Goal: Task Accomplishment & Management: Manage account settings

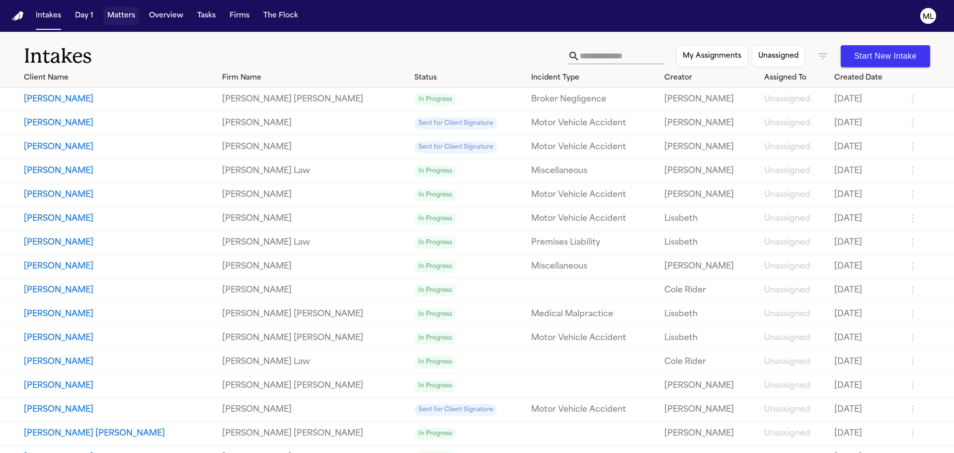
click at [122, 11] on button "Matters" at bounding box center [121, 16] width 36 height 18
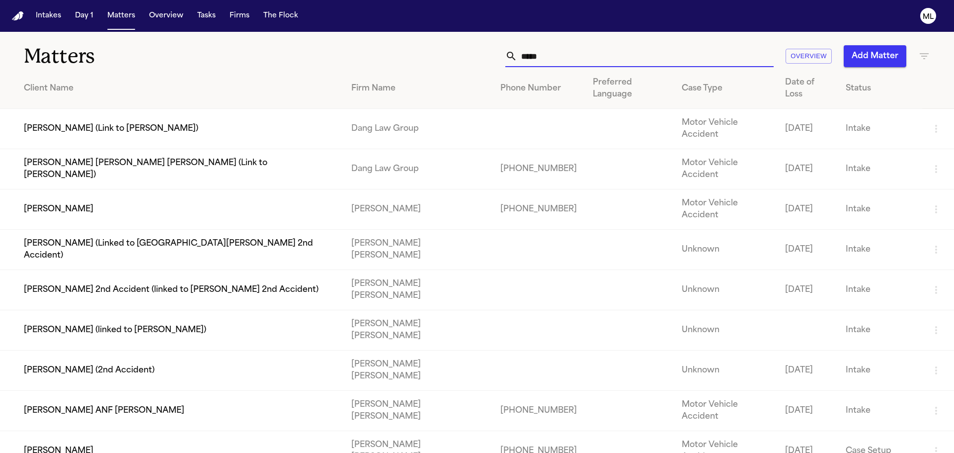
drag, startPoint x: 536, startPoint y: 58, endPoint x: 499, endPoint y: 61, distance: 37.9
click at [506, 61] on div "*****" at bounding box center [640, 56] width 268 height 22
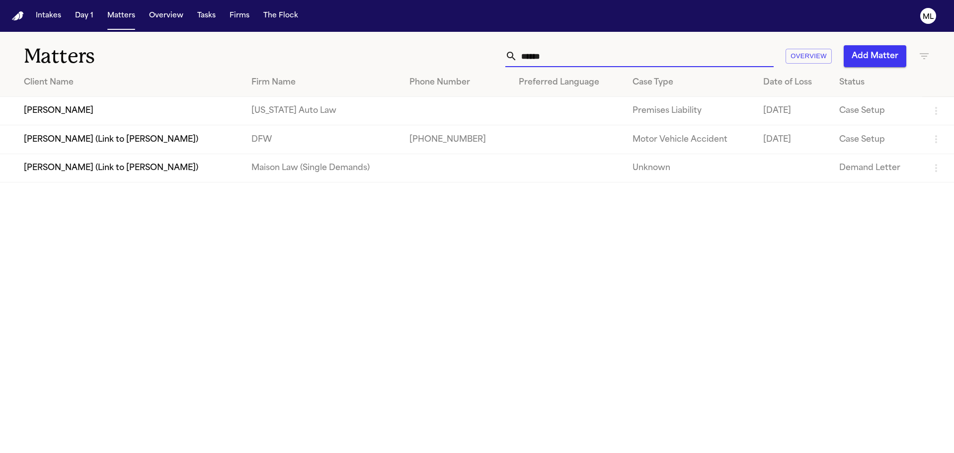
type input "******"
click at [210, 109] on td "Tyrone Armstrong" at bounding box center [122, 111] width 244 height 28
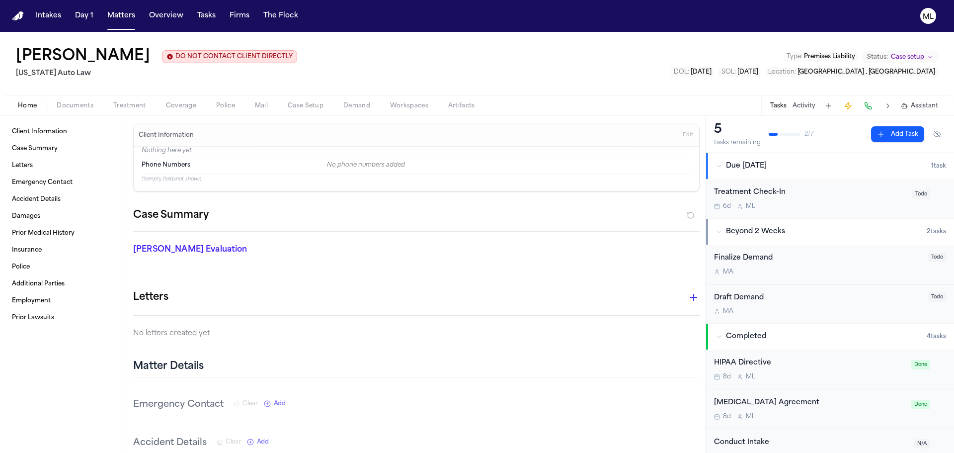
click at [898, 129] on button "Add Task" at bounding box center [897, 134] width 53 height 16
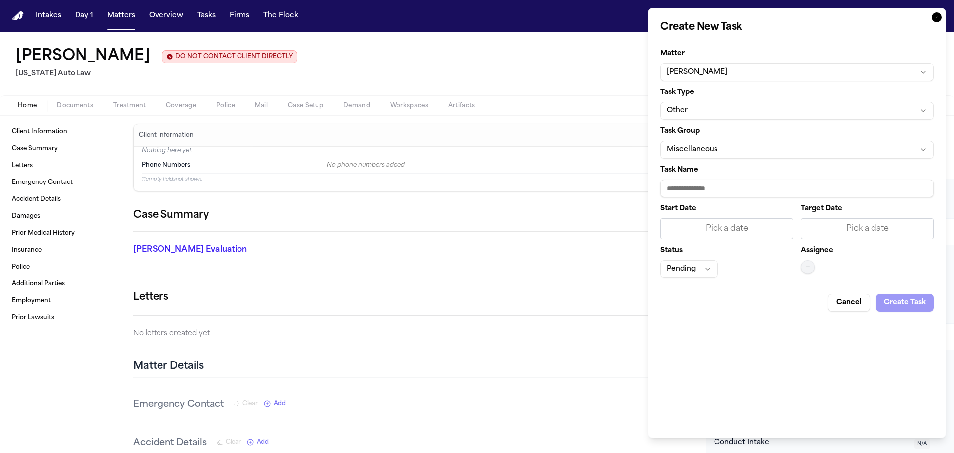
click at [745, 112] on button "Other" at bounding box center [797, 111] width 273 height 18
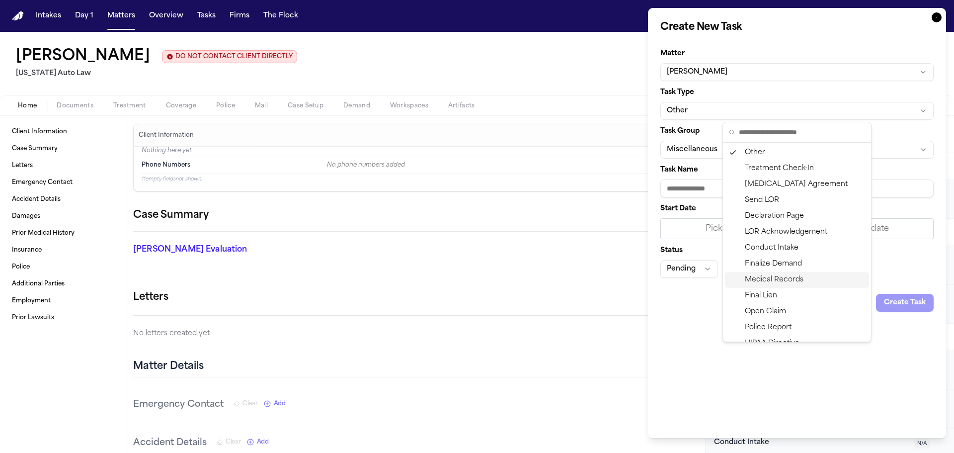
click at [784, 282] on div "Medical Records" at bounding box center [797, 280] width 144 height 16
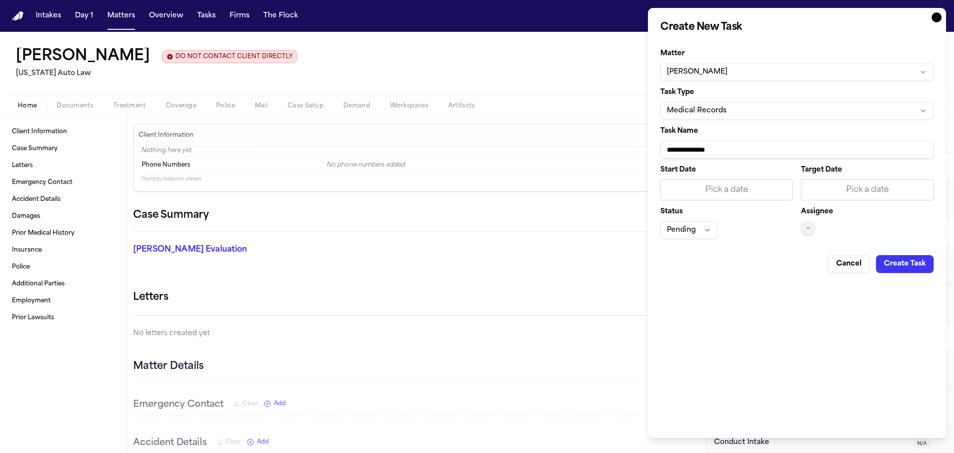
click at [753, 148] on input "**********" at bounding box center [797, 150] width 273 height 18
paste input "**********"
type input "**********"
click at [843, 193] on div "Pick a date" at bounding box center [868, 190] width 120 height 12
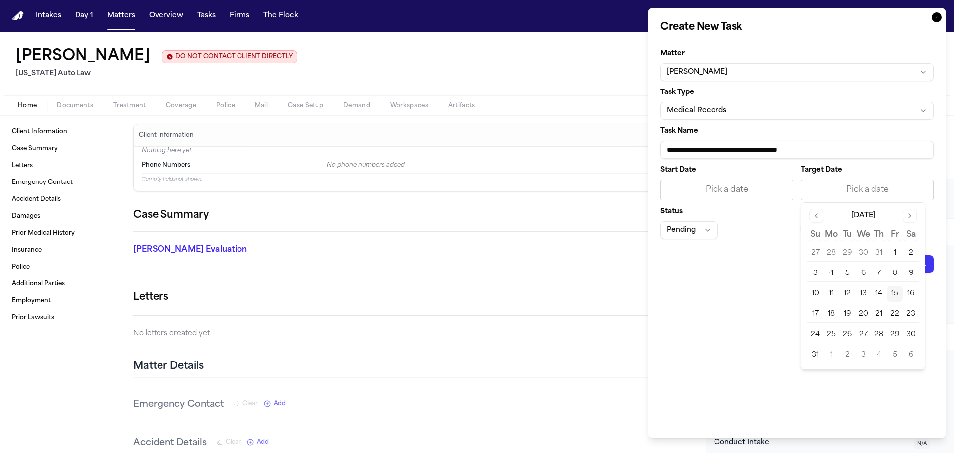
click at [836, 315] on button "18" at bounding box center [832, 314] width 16 height 16
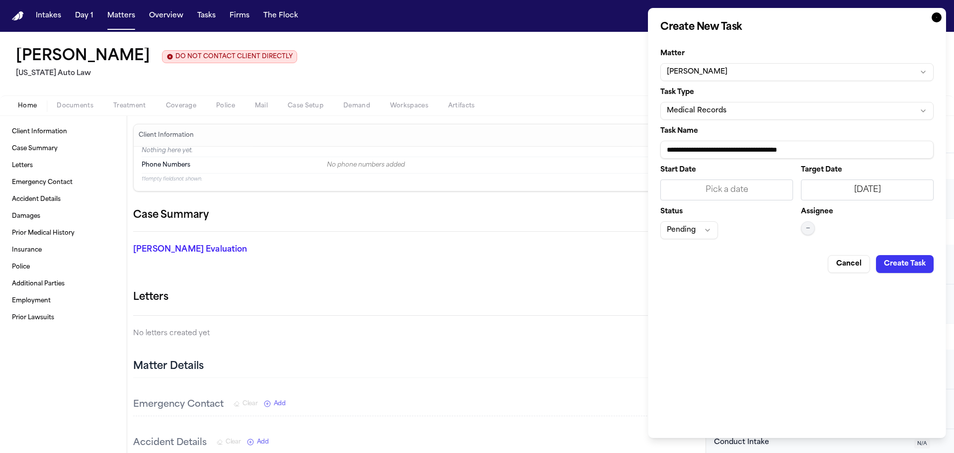
click at [809, 228] on span "—" at bounding box center [808, 228] width 4 height 8
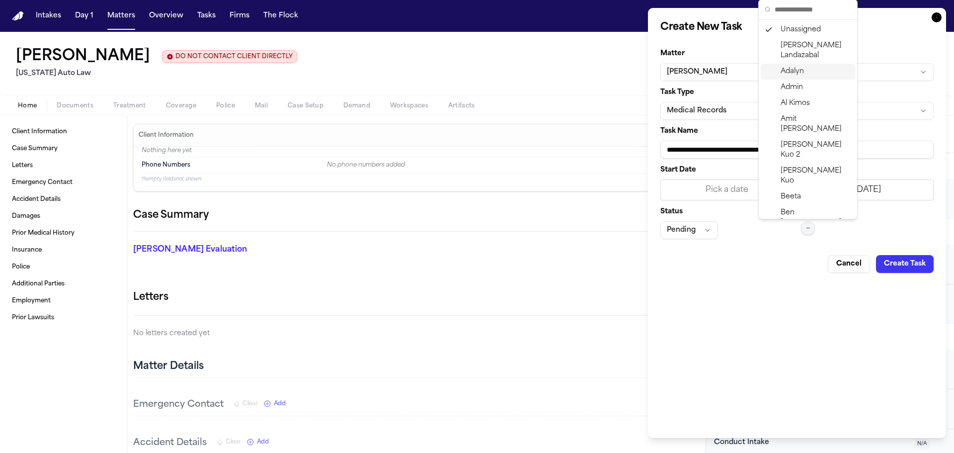
click at [802, 69] on span "Adalyn" at bounding box center [792, 72] width 23 height 10
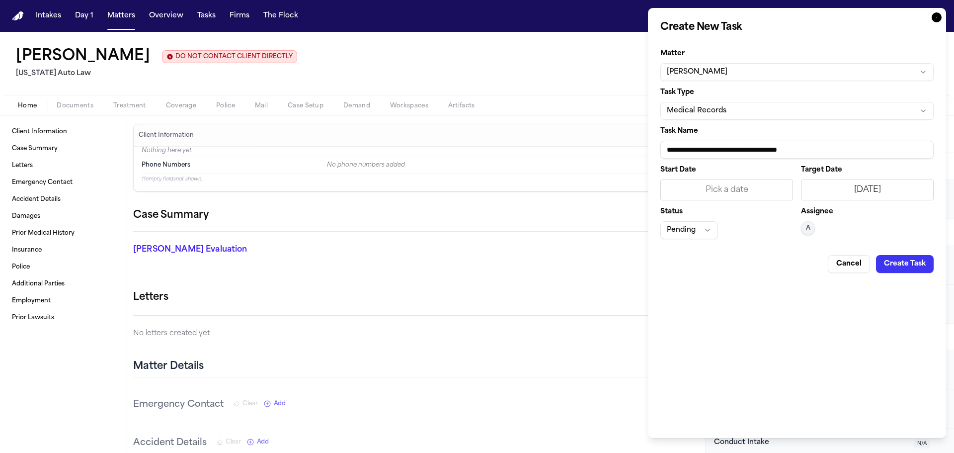
click at [703, 229] on button "Pending" at bounding box center [690, 230] width 58 height 18
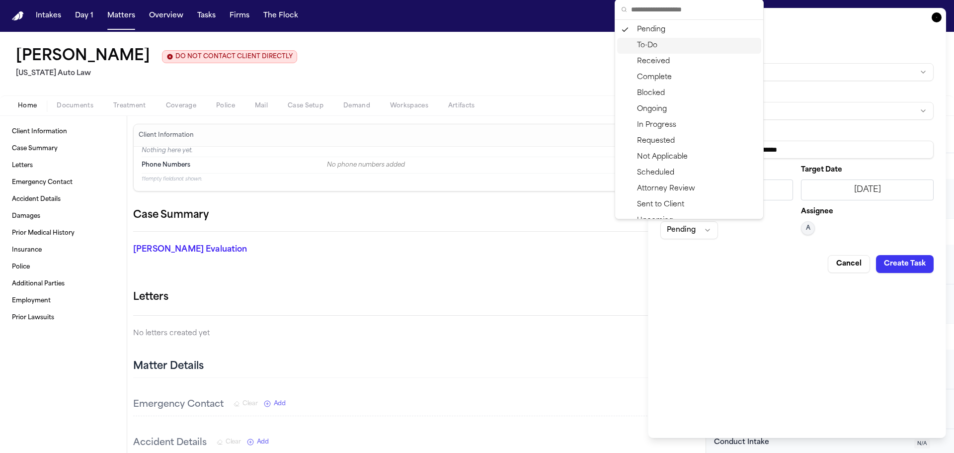
click at [650, 47] on div "To-Do" at bounding box center [689, 46] width 144 height 16
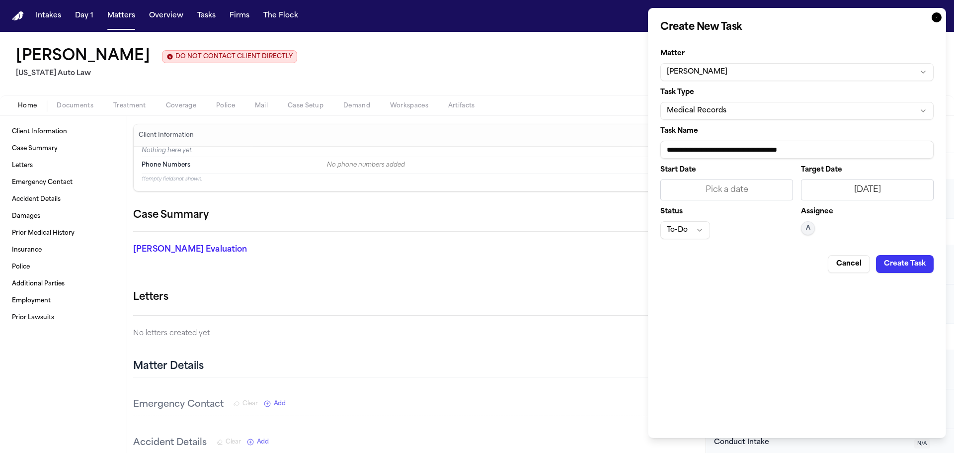
click at [901, 270] on button "Create Task" at bounding box center [905, 264] width 58 height 18
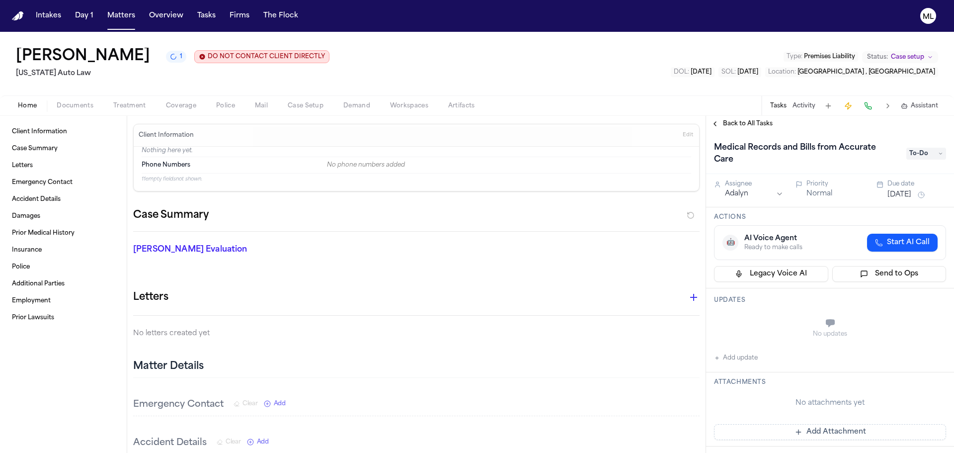
click at [740, 127] on span "Back to All Tasks" at bounding box center [748, 124] width 50 height 8
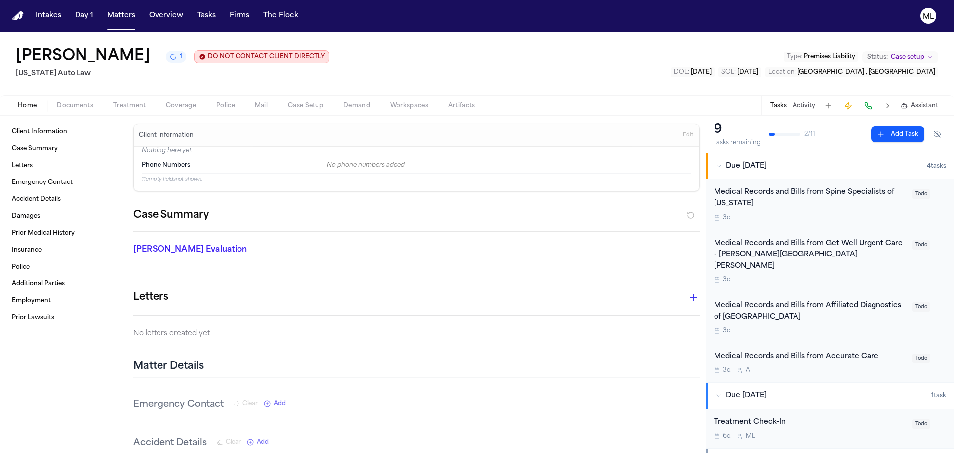
click at [830, 261] on div "Medical Records and Bills from Get Well Urgent Care - Harper Woods 3d" at bounding box center [810, 261] width 192 height 46
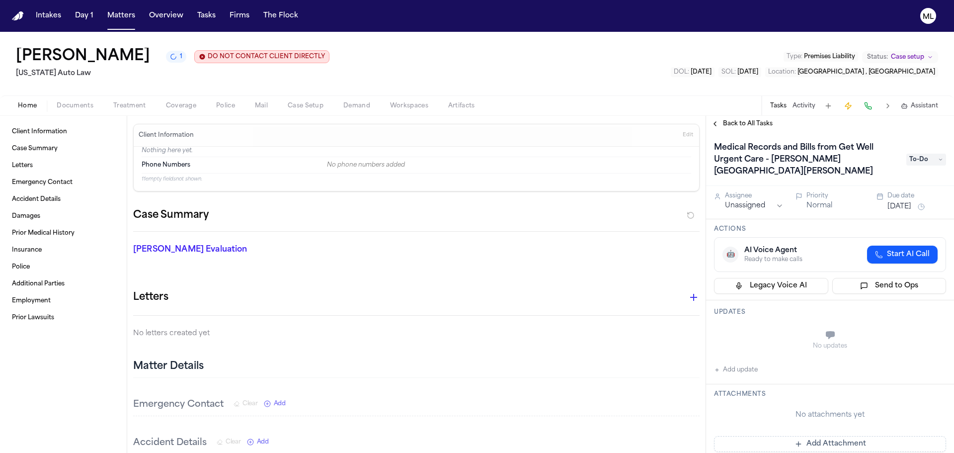
click at [855, 165] on h1 "Medical Records and Bills from Get Well Urgent Care - Harper Woods" at bounding box center [805, 160] width 190 height 40
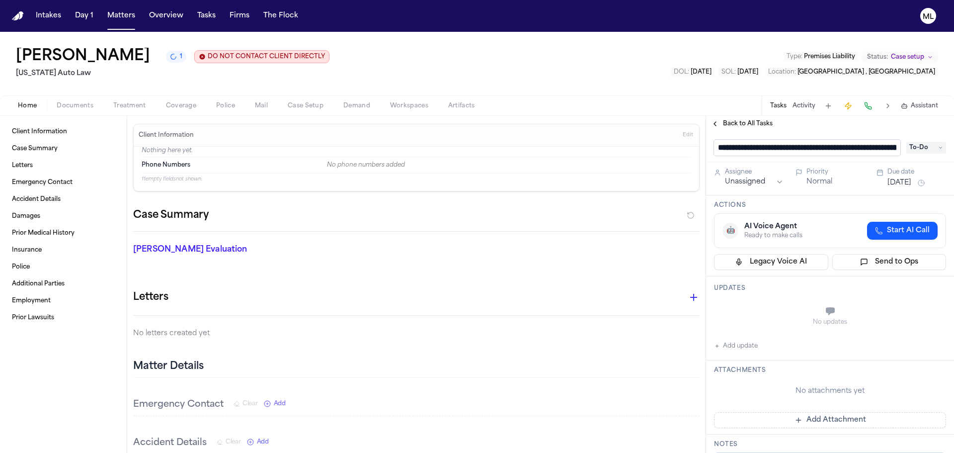
scroll to position [0, 98]
click at [758, 126] on span "Back to All Tasks" at bounding box center [748, 124] width 50 height 8
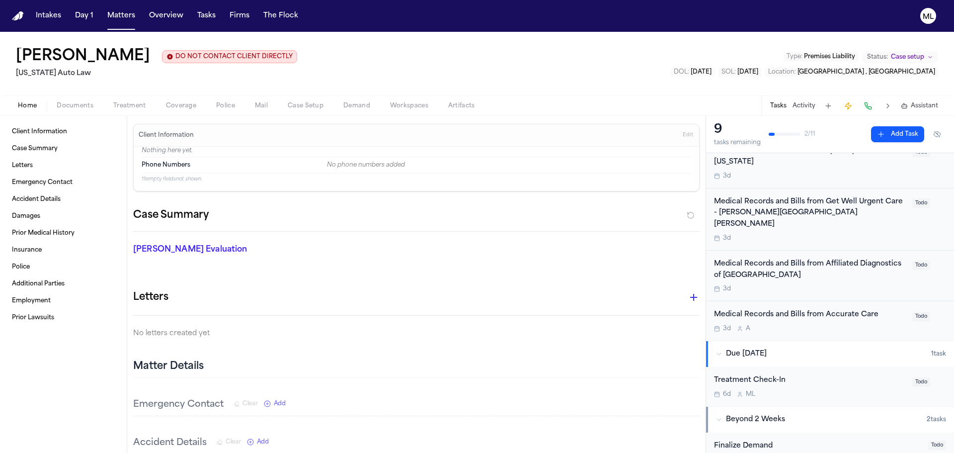
scroll to position [99, 0]
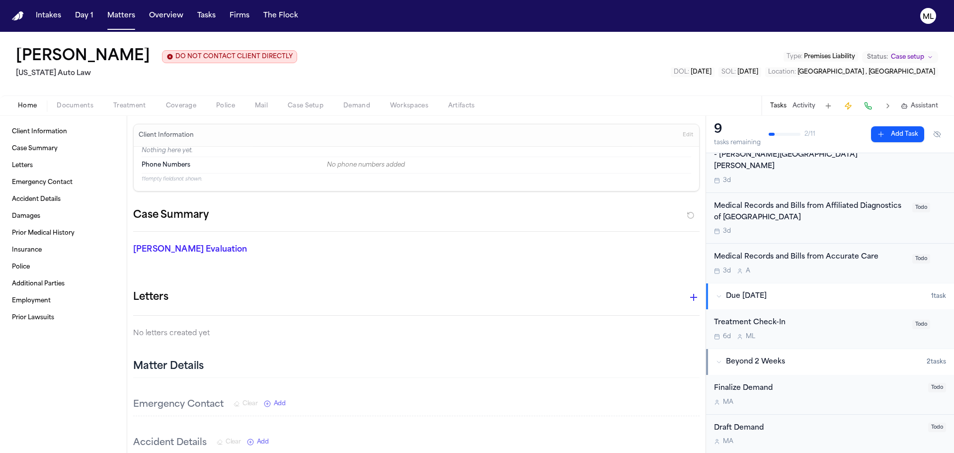
click at [821, 317] on div "Treatment Check-In" at bounding box center [810, 322] width 192 height 11
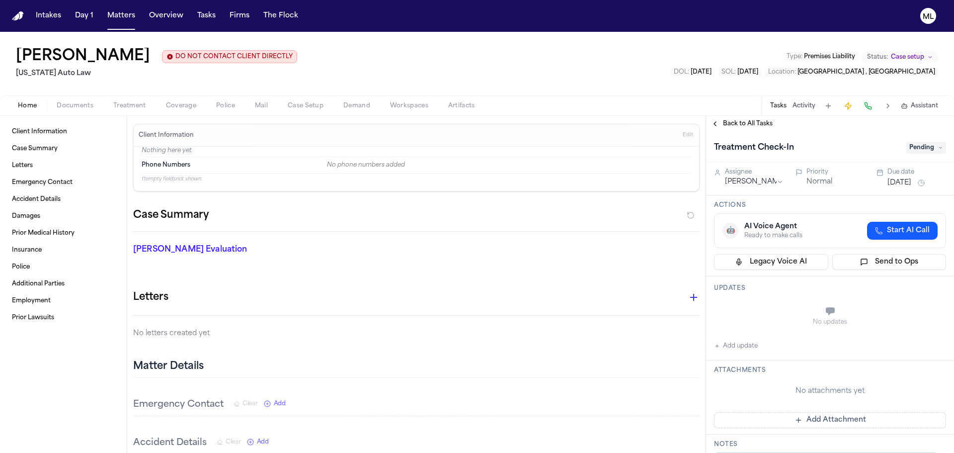
click at [930, 148] on span "Pending" at bounding box center [927, 148] width 40 height 12
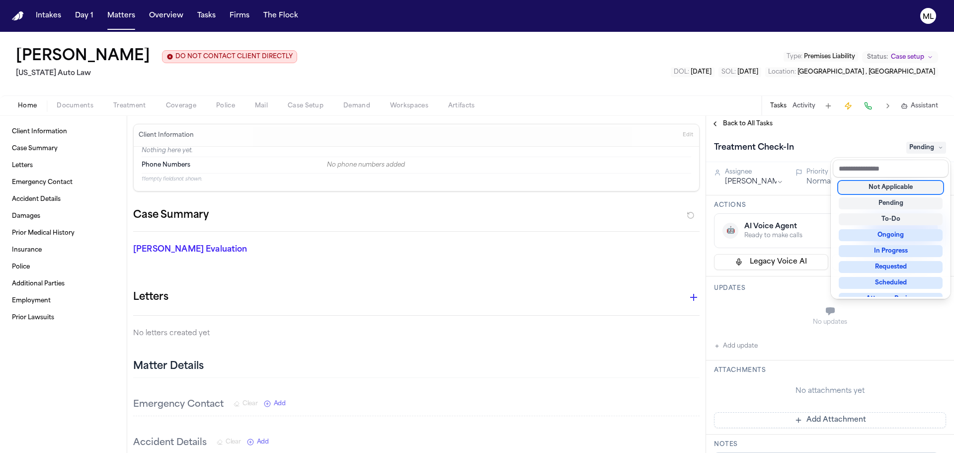
click at [880, 190] on div "Not Applicable" at bounding box center [891, 187] width 104 height 12
click at [728, 121] on div "Back to All Tasks Treatment Check-In Not Applicable Assignee Michelle Landazaba…" at bounding box center [830, 284] width 248 height 337
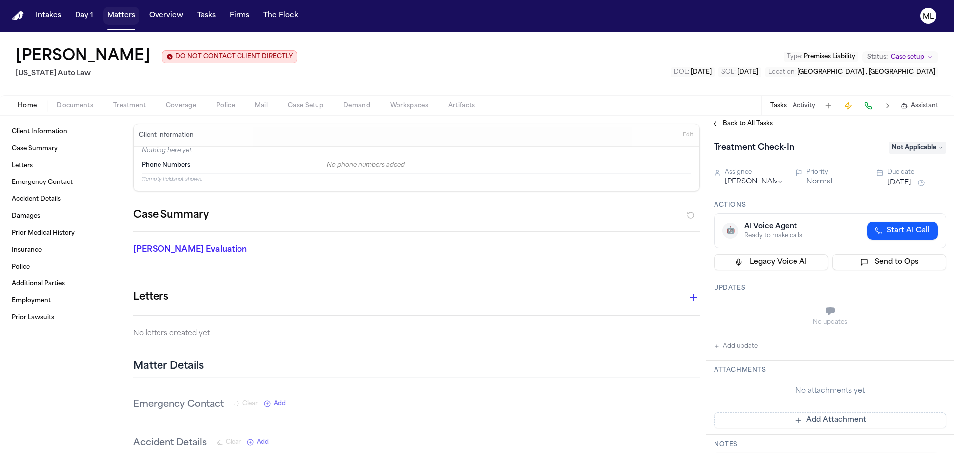
click at [118, 20] on button "Matters" at bounding box center [121, 16] width 36 height 18
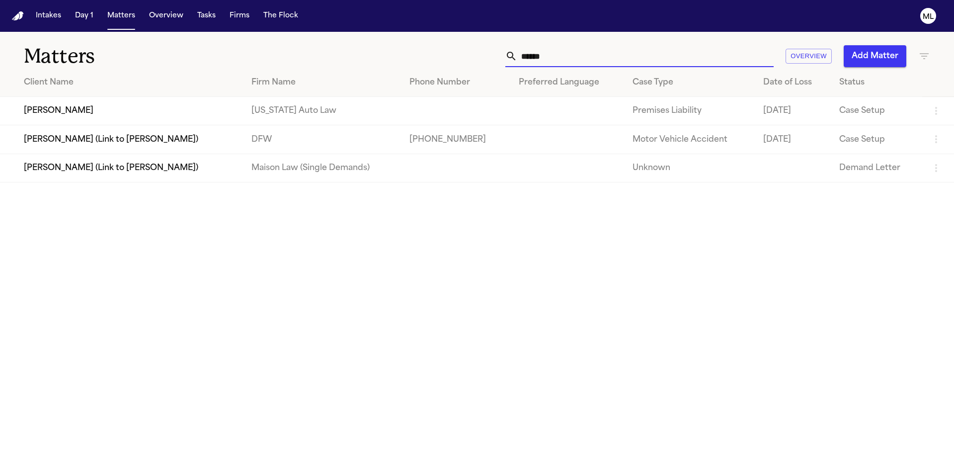
drag, startPoint x: 518, startPoint y: 52, endPoint x: 474, endPoint y: 49, distance: 44.8
click at [472, 52] on div "****** Overview Add Matter" at bounding box center [609, 56] width 643 height 22
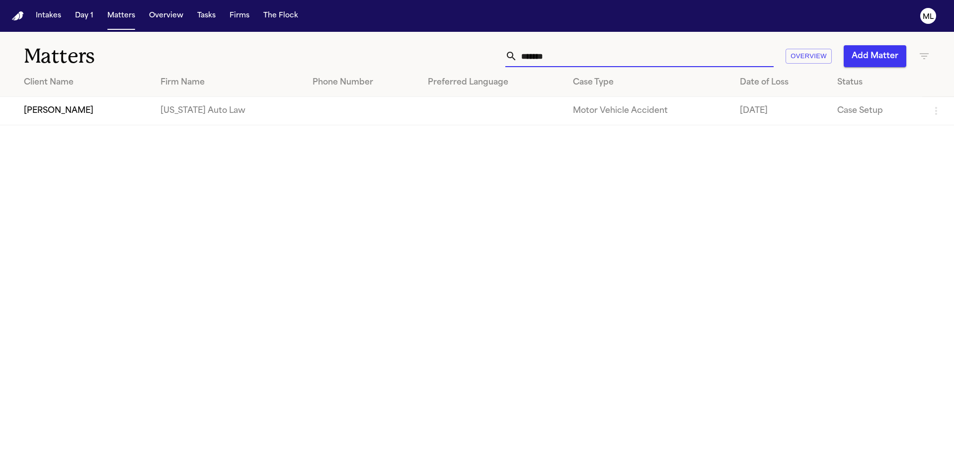
type input "*******"
click at [84, 116] on td "Lolita Troxell" at bounding box center [76, 111] width 153 height 28
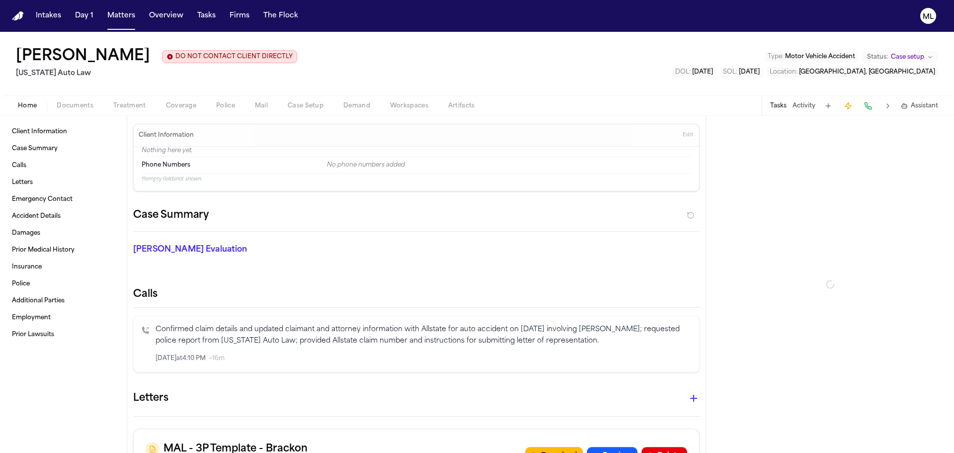
click at [79, 105] on span "Documents" at bounding box center [75, 106] width 37 height 8
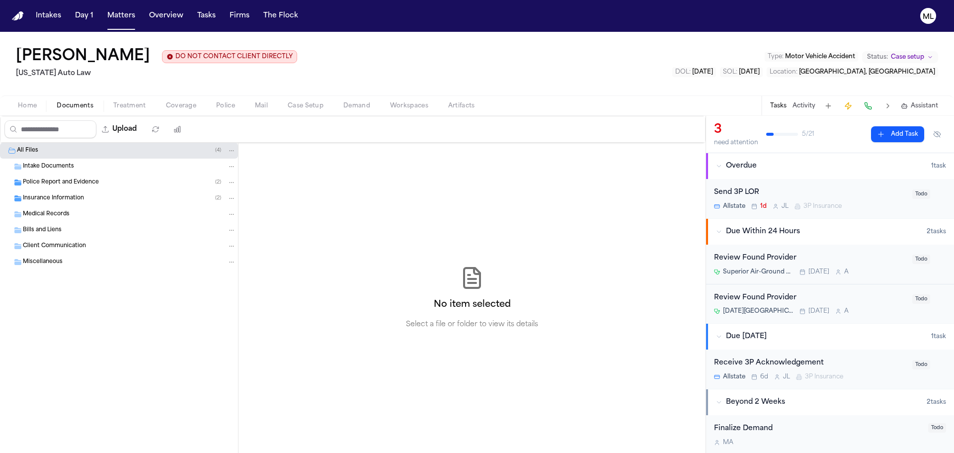
click at [52, 183] on span "Police Report and Evidence" at bounding box center [61, 182] width 76 height 8
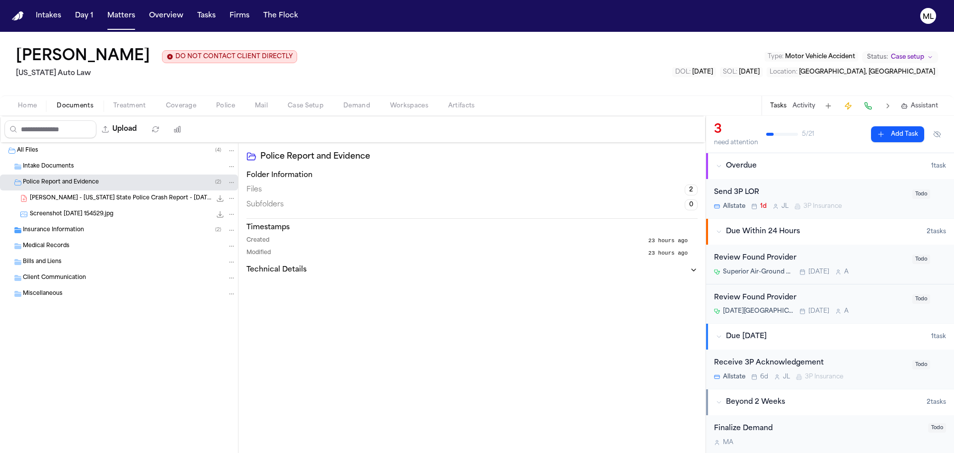
click at [53, 195] on span "L. Troxell - Michigan State Police Crash Report - 7.31.25" at bounding box center [120, 198] width 181 height 8
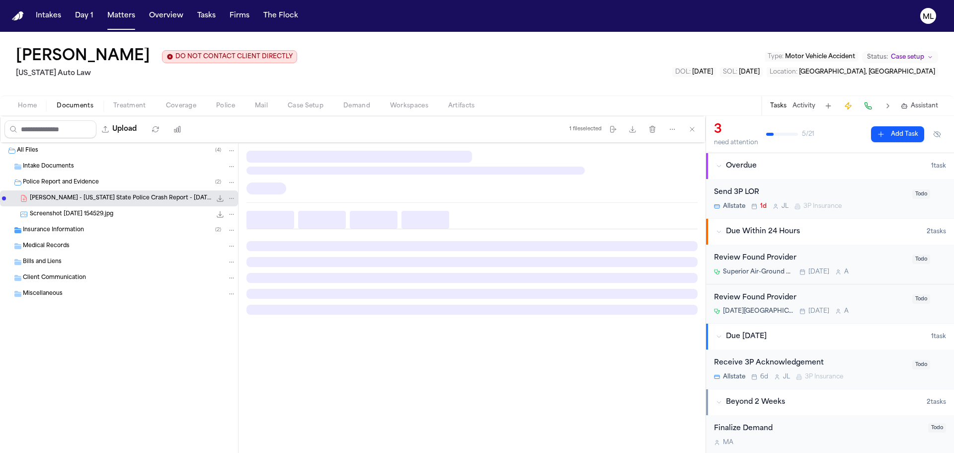
click at [42, 226] on span "Insurance Information" at bounding box center [53, 230] width 61 height 8
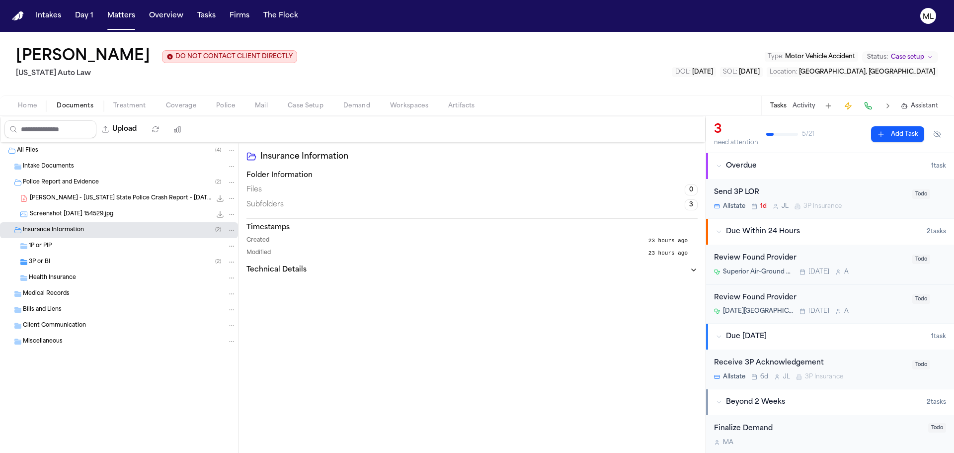
click at [34, 260] on span "3P or BI" at bounding box center [39, 262] width 21 height 8
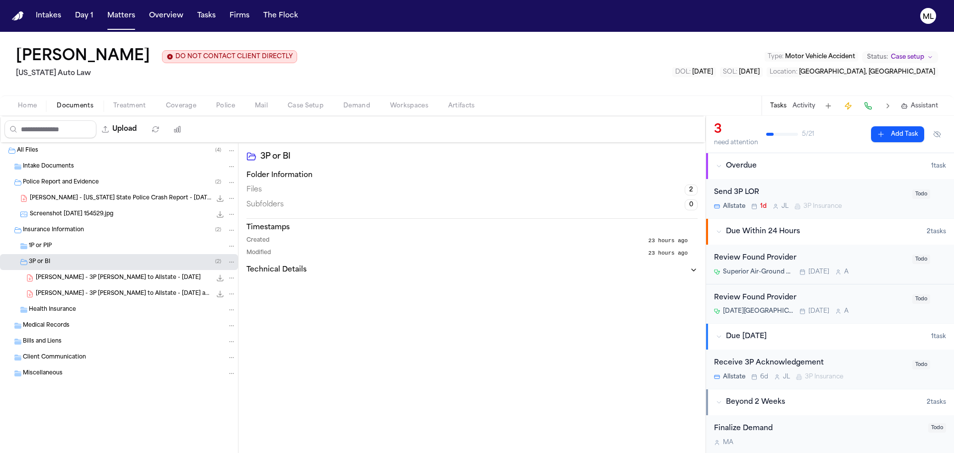
click at [126, 293] on span "L. Troxell - 3P LOR to Allstate - 8.14.25 and Police Report - 7.31.25" at bounding box center [123, 294] width 175 height 8
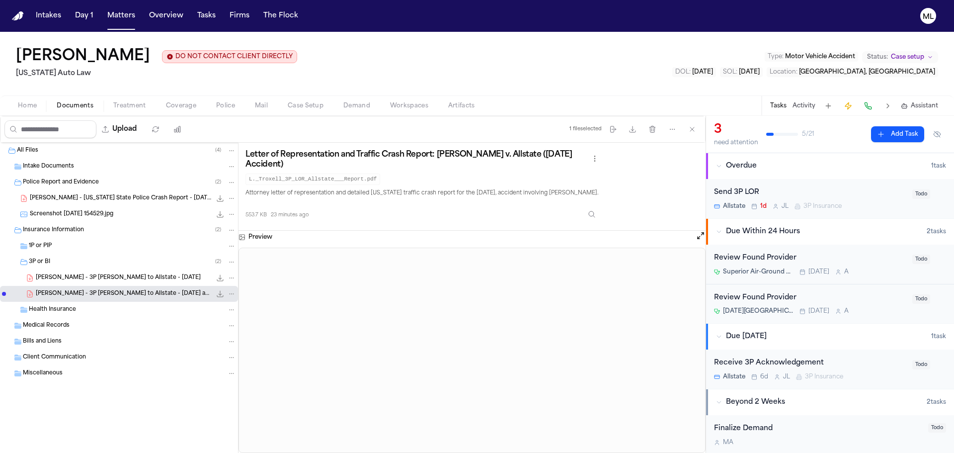
click at [119, 276] on span "L. Troxell - 3P LOR to Allstate - 8.14.25" at bounding box center [118, 278] width 165 height 8
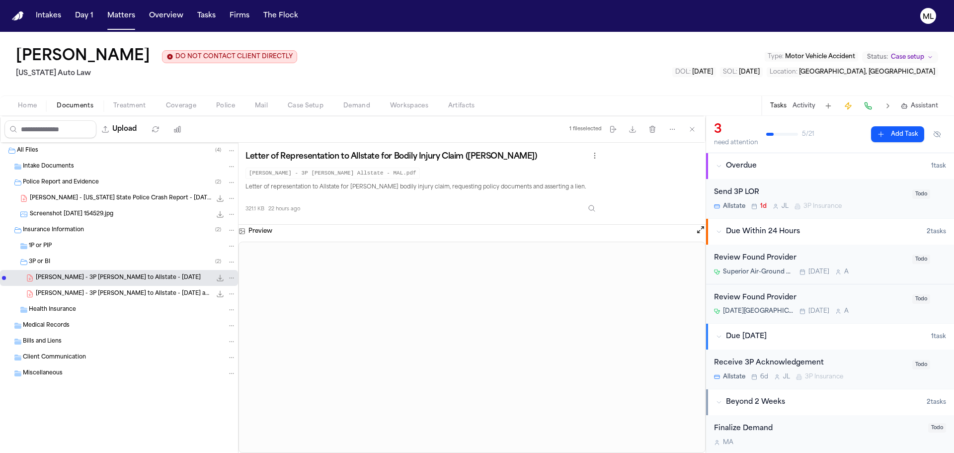
click at [219, 278] on icon "File: L. Troxell - 3P LOR to Allstate - 8.14.25" at bounding box center [220, 278] width 8 height 8
click at [116, 18] on button "Matters" at bounding box center [121, 16] width 36 height 18
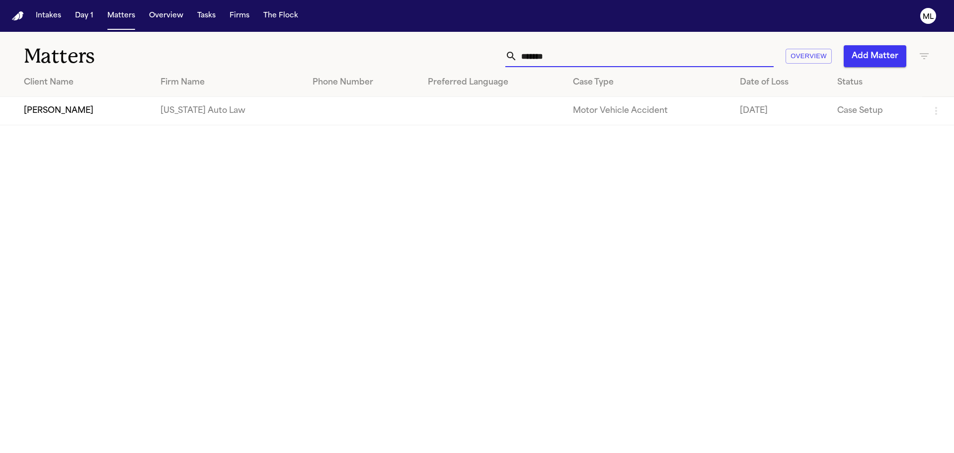
drag, startPoint x: 386, startPoint y: 54, endPoint x: 342, endPoint y: 42, distance: 46.2
click at [334, 52] on div "******* Overview Add Matter" at bounding box center [609, 56] width 643 height 22
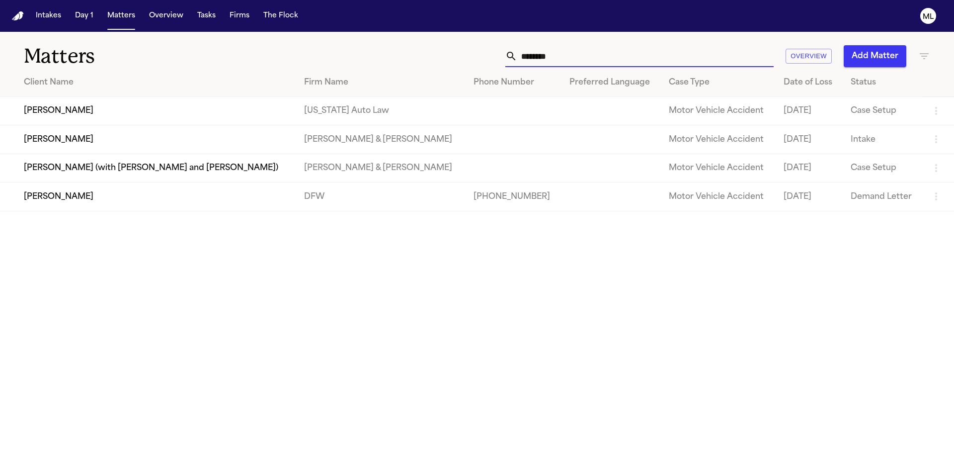
type input "*******"
click at [160, 117] on td "Yolanda Hurt" at bounding box center [148, 111] width 296 height 28
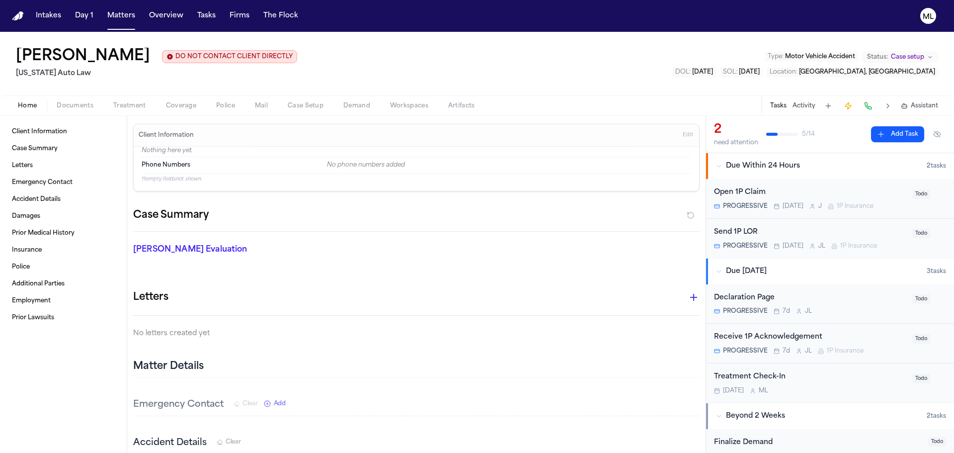
click at [92, 104] on span "Documents" at bounding box center [75, 106] width 37 height 8
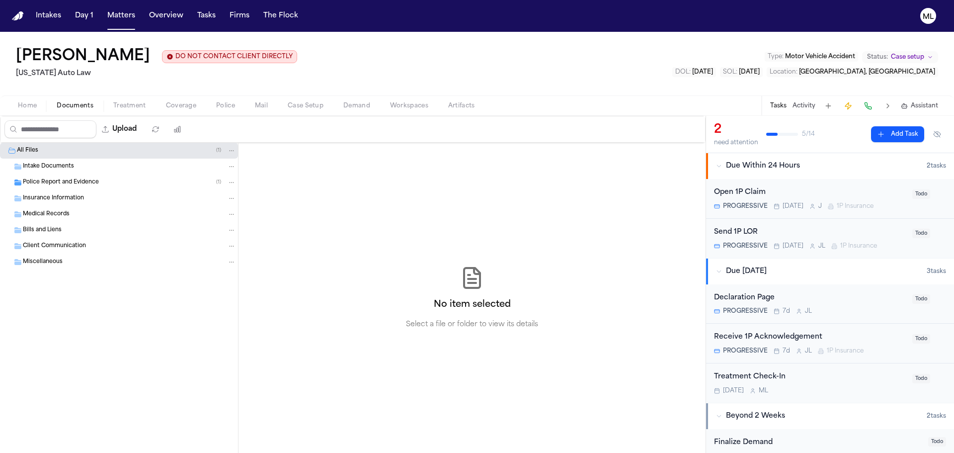
click at [46, 184] on span "Police Report and Evidence" at bounding box center [61, 182] width 76 height 8
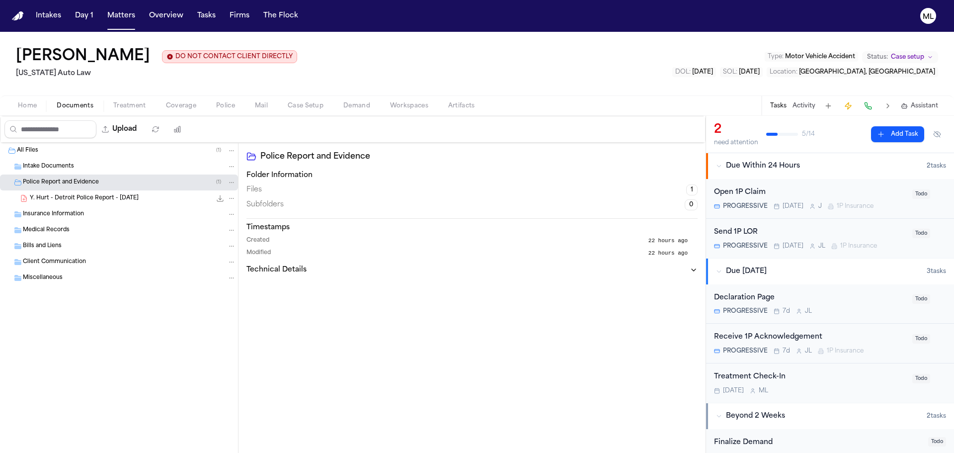
click at [99, 200] on span "Y. Hurt - Detroit Police Report - 6.28.25" at bounding box center [84, 198] width 109 height 8
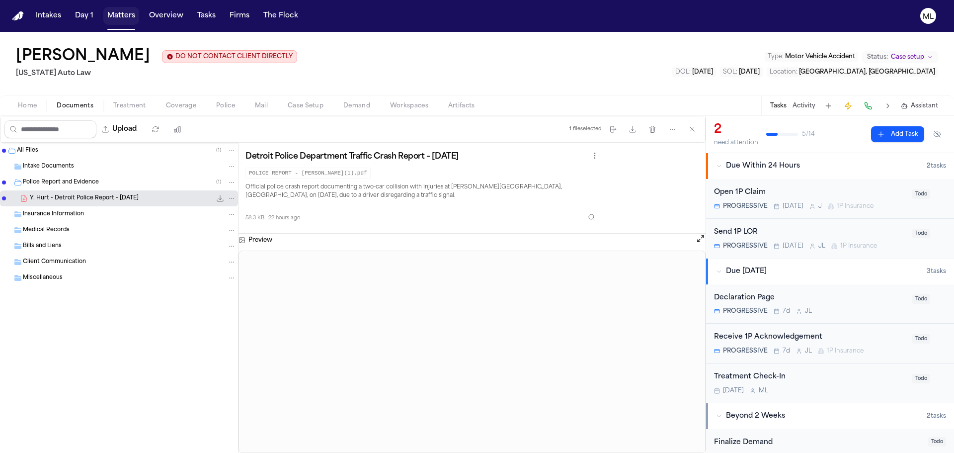
click at [116, 13] on button "Matters" at bounding box center [121, 16] width 36 height 18
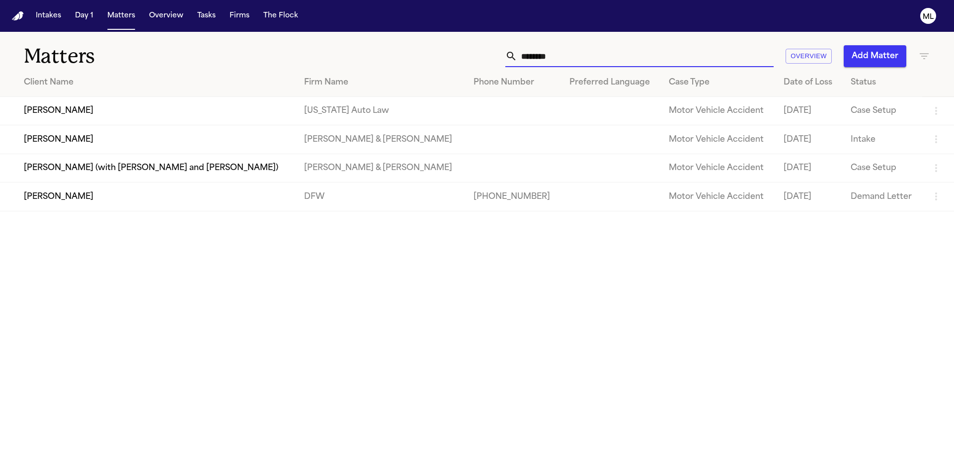
drag, startPoint x: 597, startPoint y: 61, endPoint x: 446, endPoint y: 57, distance: 150.2
click at [446, 57] on div "******* Overview Add Matter" at bounding box center [609, 56] width 643 height 22
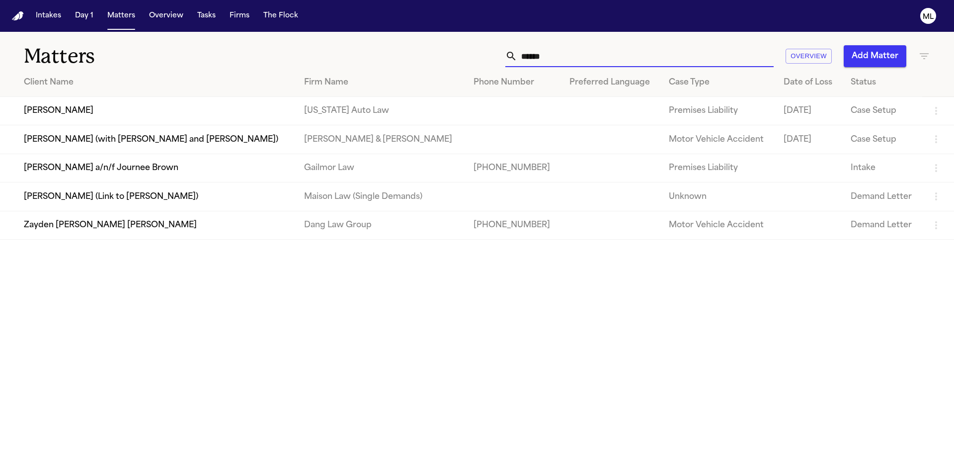
type input "******"
click at [189, 116] on td "Tyrone Armstrong" at bounding box center [148, 111] width 296 height 28
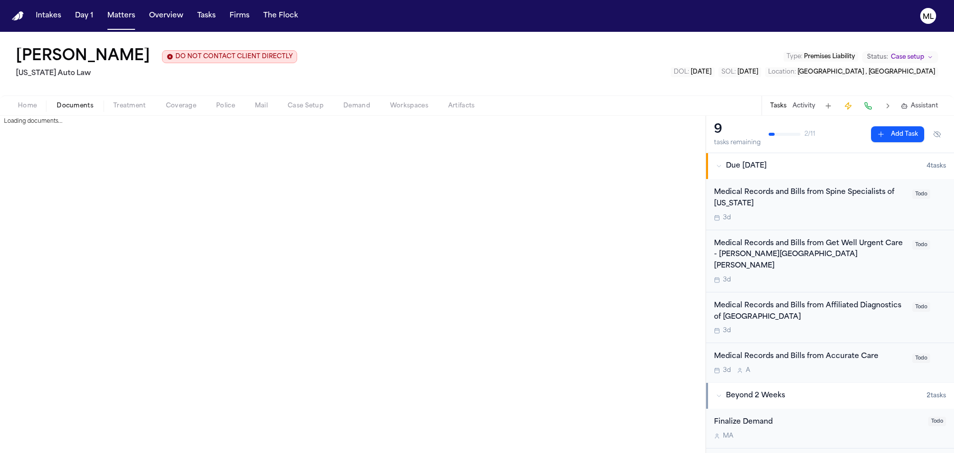
click at [68, 103] on span "Documents" at bounding box center [75, 106] width 37 height 8
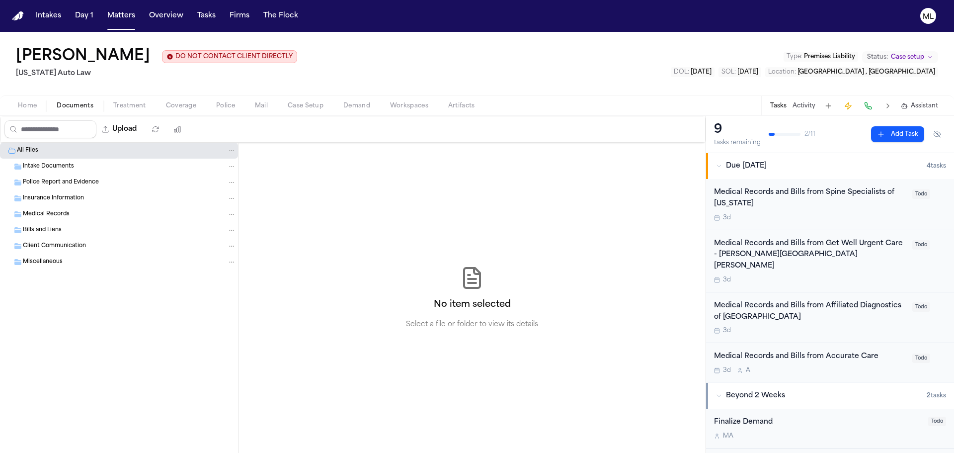
click at [45, 197] on span "Insurance Information" at bounding box center [53, 198] width 61 height 8
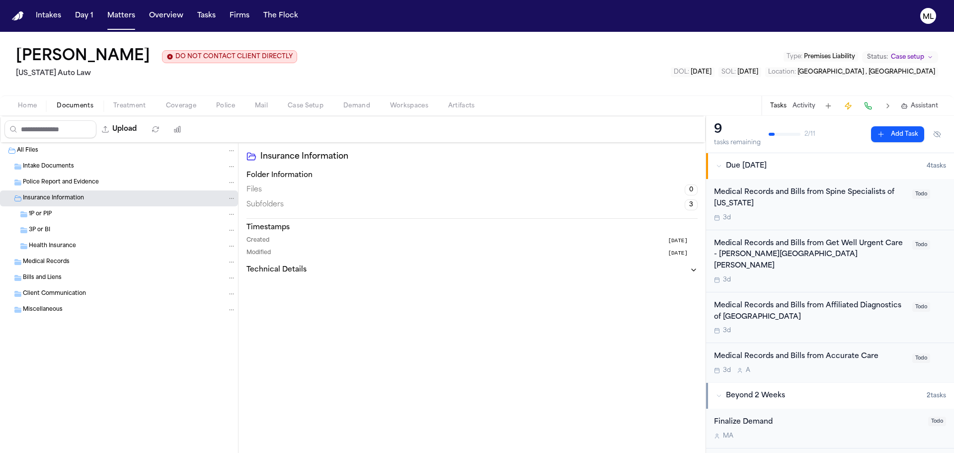
click at [53, 197] on span "Insurance Information" at bounding box center [53, 198] width 61 height 8
click at [109, 129] on icon "button" at bounding box center [105, 129] width 8 height 8
select select "**********"
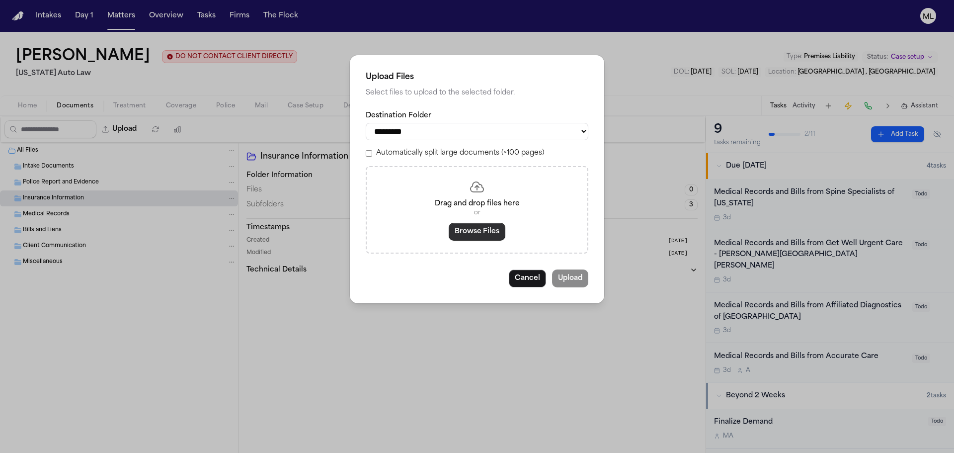
click at [466, 229] on button "Browse Files" at bounding box center [477, 232] width 57 height 18
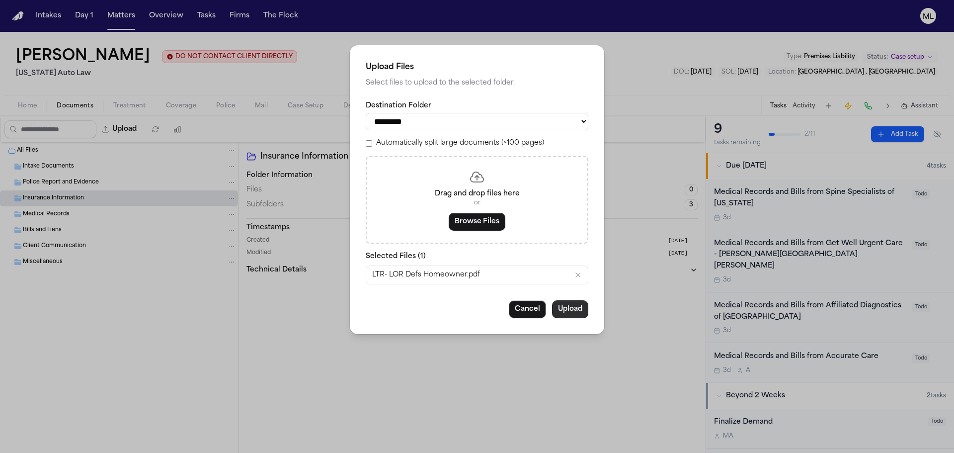
click at [572, 311] on button "Upload" at bounding box center [570, 309] width 36 height 18
